Goal: Transaction & Acquisition: Purchase product/service

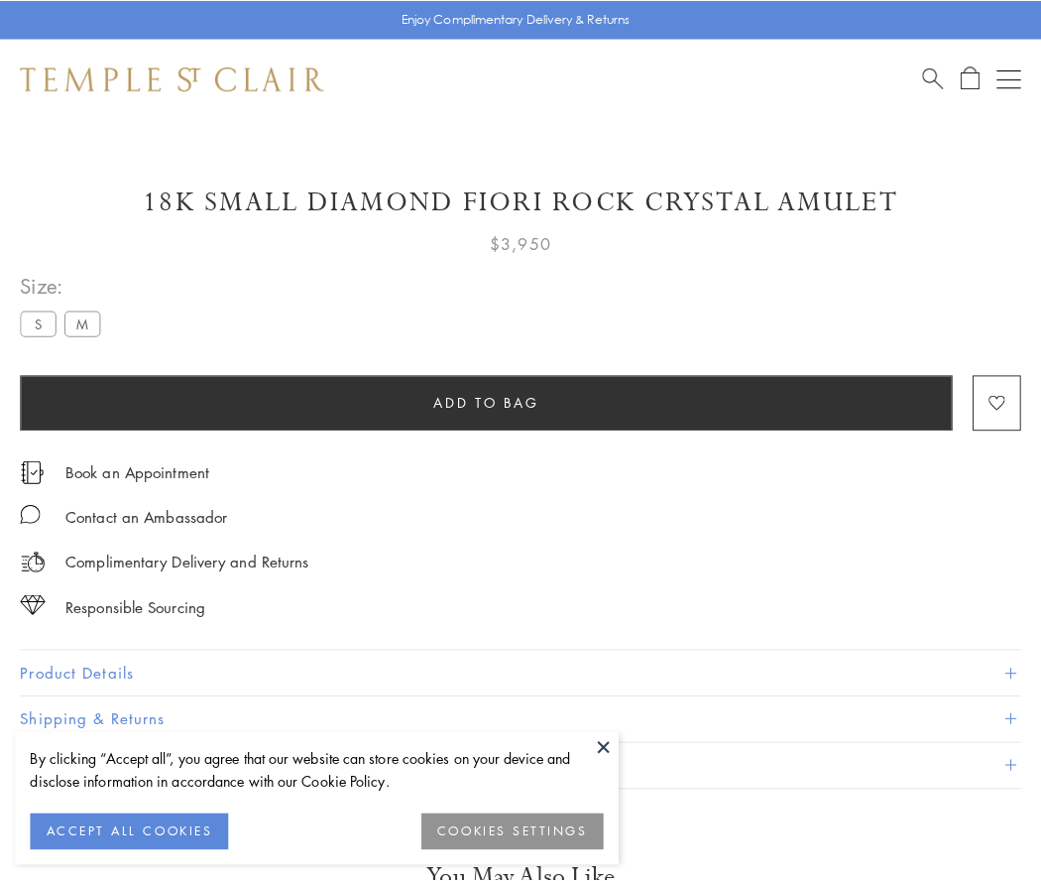
scroll to position [2, 0]
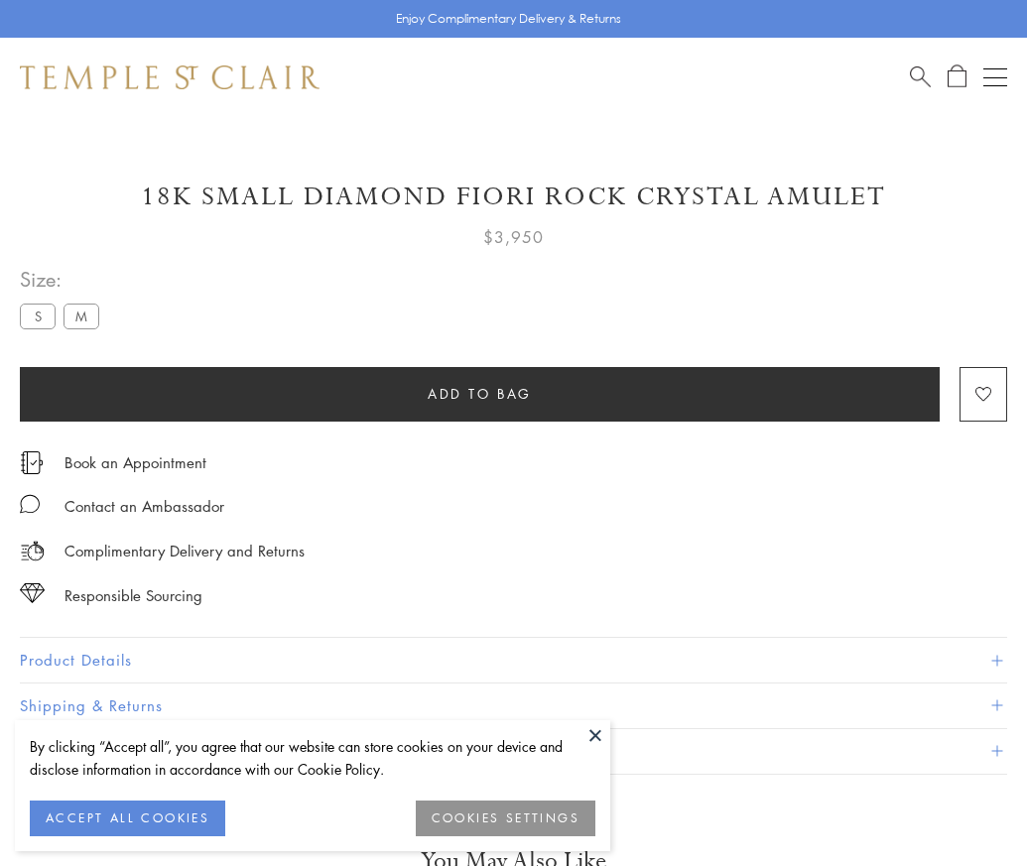
click at [479, 393] on span "Add to bag" at bounding box center [480, 394] width 104 height 22
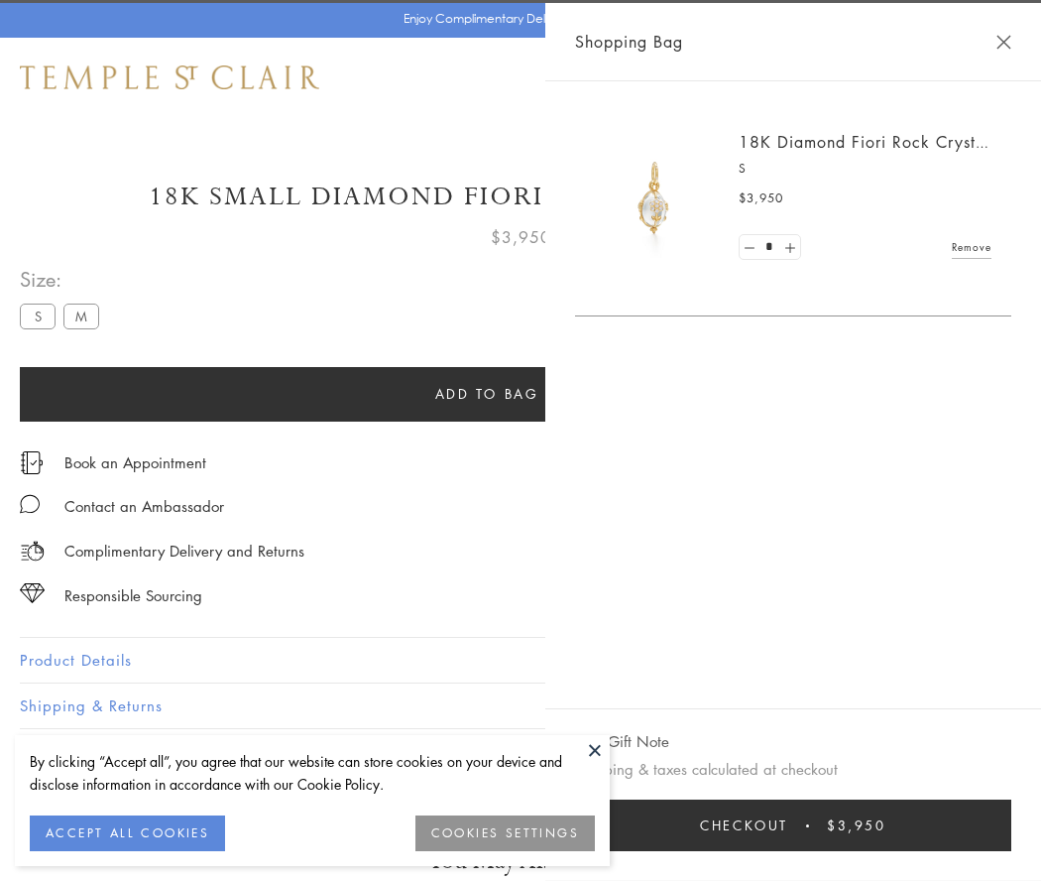
click at [789, 825] on span "Checkout" at bounding box center [744, 825] width 88 height 22
